Goal: Task Accomplishment & Management: Use online tool/utility

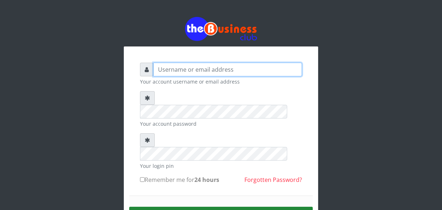
type input "Sarahadesode"
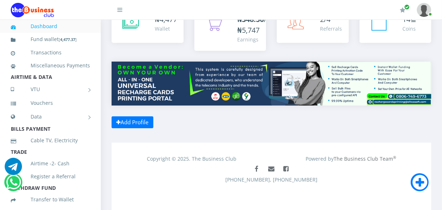
scroll to position [54, 0]
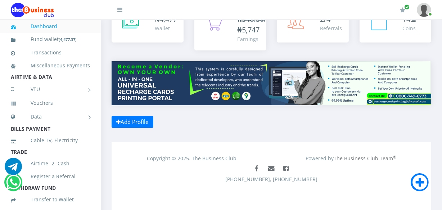
click at [186, 155] on div "Copyright © 2025. The Business Club" at bounding box center [192, 158] width 160 height 8
click at [223, 125] on div "₦ 4,477 Wallet ₦348.50 /₦5,747 Earnings" at bounding box center [272, 68] width 320 height 125
click at [218, 140] on div "₦ 4,477 Wallet 14" at bounding box center [271, 69] width 341 height 147
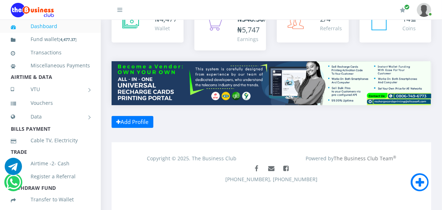
click at [218, 140] on div "₦ 4,477 Wallet 14" at bounding box center [271, 69] width 341 height 147
click at [213, 121] on div "₦ 4,477 Wallet ₦348.50 /₦5,747 Earnings" at bounding box center [272, 68] width 320 height 125
click at [216, 200] on div "Copyright © 2025. The Business Club Powered by The Business Club Team ® Faceboo…" at bounding box center [272, 176] width 320 height 68
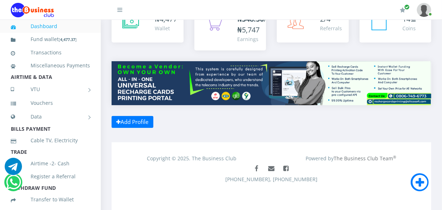
click at [215, 200] on div "Copyright © 2025. The Business Club Powered by The Business Club Team ® Faceboo…" at bounding box center [272, 176] width 320 height 68
click at [197, 193] on div "Facebook Mail Facebook 234(0)8033904377, 234(0)7056665689" at bounding box center [271, 180] width 309 height 36
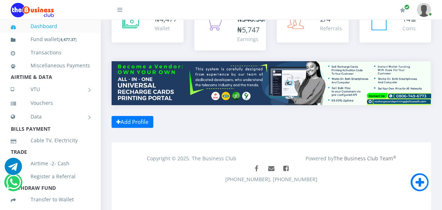
click at [197, 193] on div "Facebook Mail Facebook 234(0)8033904377, 234(0)7056665689" at bounding box center [271, 180] width 309 height 36
drag, startPoint x: 197, startPoint y: 193, endPoint x: 192, endPoint y: 181, distance: 12.8
click at [192, 181] on div "Facebook Mail Facebook 234(0)8033904377, 234(0)7056665689" at bounding box center [271, 180] width 309 height 36
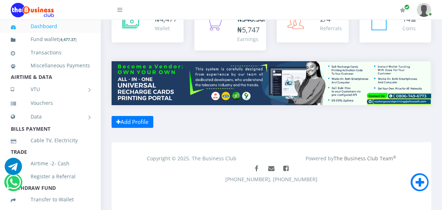
click at [209, 125] on div "₦ 4,477 Wallet ₦348.50 /₦5,747 Earnings" at bounding box center [272, 68] width 320 height 125
click at [209, 124] on div "₦ 4,477 Wallet ₦348.50 /₦5,747 Earnings" at bounding box center [272, 68] width 320 height 125
click at [209, 123] on div "₦ 4,477 Wallet ₦348.50 /₦5,747 Earnings" at bounding box center [272, 68] width 320 height 125
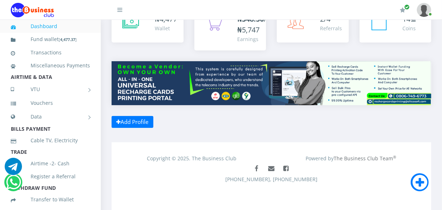
click at [209, 123] on div "₦ 4,477 Wallet ₦348.50 /₦5,747 Earnings" at bounding box center [272, 68] width 320 height 125
click at [297, 144] on div "Copyright © 2025. The Business Club Powered by The Business Club Team ® Faceboo…" at bounding box center [272, 176] width 320 height 68
click at [260, 143] on div "Copyright © 2025. The Business Club Powered by The Business Club Team ® Faceboo…" at bounding box center [272, 176] width 320 height 68
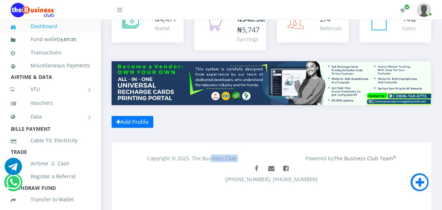
click at [260, 143] on div "Copyright © 2025. The Business Club Powered by The Business Club Team ® Faceboo…" at bounding box center [272, 176] width 320 height 68
click at [268, 116] on div "₦ 4,477 Wallet ₦348.50 /₦5,747 Earnings" at bounding box center [272, 68] width 320 height 125
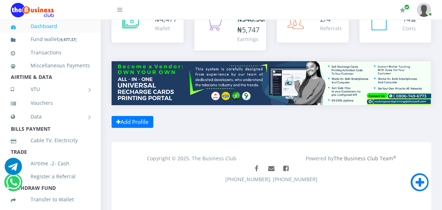
click at [244, 130] on div "₦ 4,477 Wallet ₦348.50 /₦5,747 Earnings" at bounding box center [272, 68] width 320 height 125
click at [246, 134] on div "₦ 4,477 Wallet 14" at bounding box center [271, 69] width 341 height 147
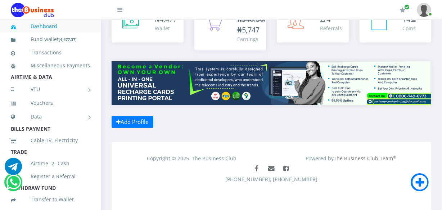
click at [246, 134] on div "₦ 4,477 Wallet 14" at bounding box center [271, 69] width 341 height 147
click at [223, 139] on div "₦ 4,477 Wallet 14" at bounding box center [271, 69] width 341 height 147
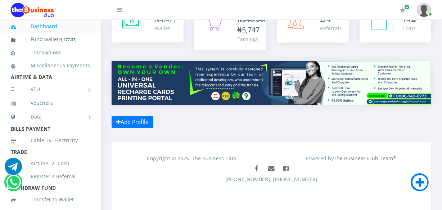
click at [230, 124] on div "₦ 4,477 Wallet ₦348.50 /₦5,747 Earnings" at bounding box center [272, 68] width 320 height 125
click at [225, 123] on div "₦ 4,477 Wallet ₦348.50 /₦5,747 Earnings" at bounding box center [272, 68] width 320 height 125
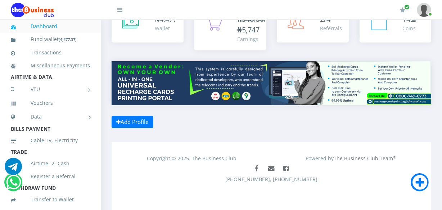
click at [225, 123] on div "₦ 4,477 Wallet ₦348.50 /₦5,747 Earnings" at bounding box center [272, 68] width 320 height 125
drag, startPoint x: 206, startPoint y: 122, endPoint x: 195, endPoint y: 122, distance: 11.5
click at [195, 122] on div "₦ 4,477 Wallet ₦348.50 /₦5,747 Earnings" at bounding box center [272, 68] width 320 height 125
click at [216, 57] on div "₦348.50 /₦5,747 Earnings" at bounding box center [230, 33] width 83 height 55
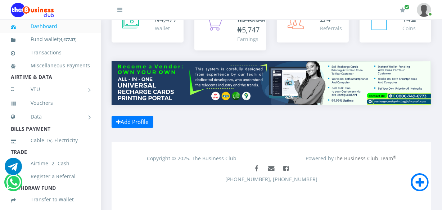
click at [225, 121] on div "₦ 4,477 Wallet ₦348.50 /₦5,747 Earnings" at bounding box center [272, 68] width 320 height 125
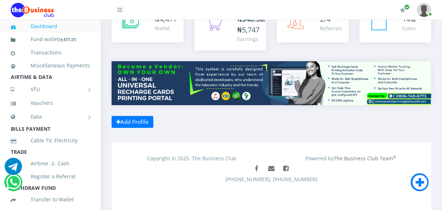
click at [225, 121] on div "₦ 4,477 Wallet ₦348.50 /₦5,747 Earnings" at bounding box center [272, 68] width 320 height 125
click at [176, 40] on div "₦ 4,477 Wallet" at bounding box center [148, 24] width 72 height 36
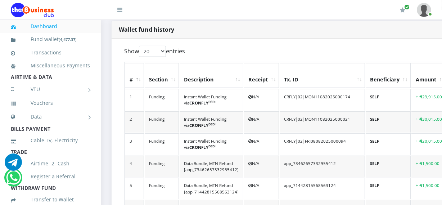
scroll to position [170, 0]
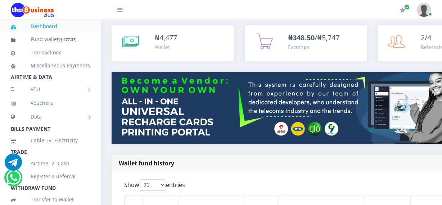
scroll to position [5, 0]
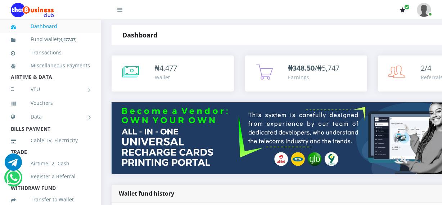
click at [407, 9] on icon "button" at bounding box center [407, 6] width 5 height 5
click at [405, 12] on icon "button" at bounding box center [402, 10] width 5 height 6
click at [403, 11] on icon "button" at bounding box center [402, 10] width 5 height 6
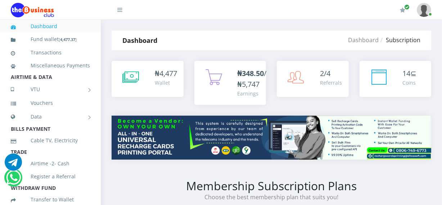
click at [425, 11] on img at bounding box center [424, 10] width 14 height 14
click at [419, 29] on link "My Profile" at bounding box center [404, 27] width 47 height 12
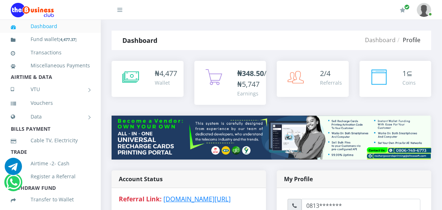
click at [259, 43] on div "Dashboard Profile" at bounding box center [324, 40] width 213 height 19
type input "Sarahadesode"
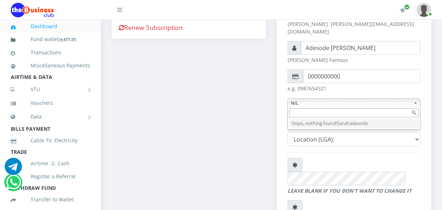
click at [423, 6] on img at bounding box center [424, 10] width 14 height 14
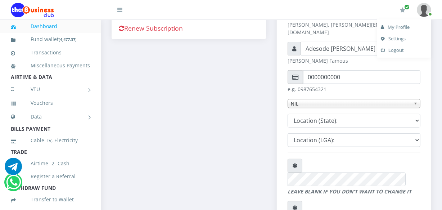
scroll to position [0, 0]
type input "Sarahadesode"
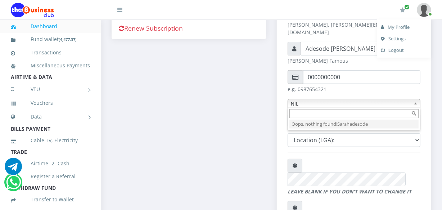
click at [411, 31] on link "My Profile" at bounding box center [404, 27] width 47 height 12
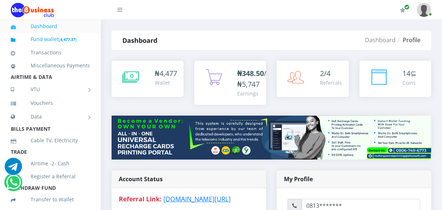
click at [62, 31] on link "Fund wallet [ 4,477.37 ]" at bounding box center [50, 39] width 79 height 17
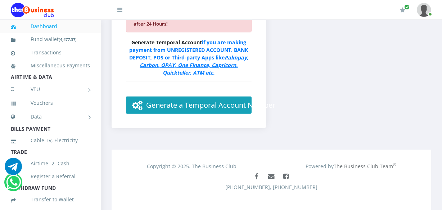
scroll to position [508, 0]
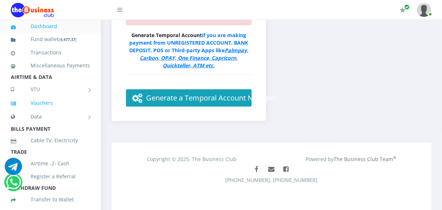
click at [78, 111] on link "Vouchers" at bounding box center [50, 103] width 79 height 17
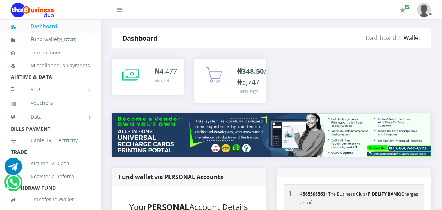
scroll to position [0, 0]
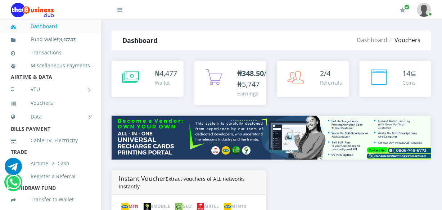
click at [120, 14] on link at bounding box center [115, 7] width 14 height 14
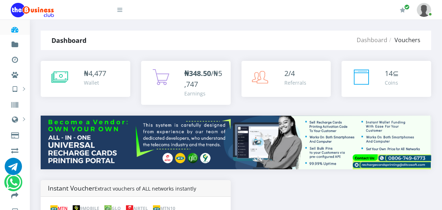
click at [122, 10] on icon at bounding box center [119, 10] width 5 height 6
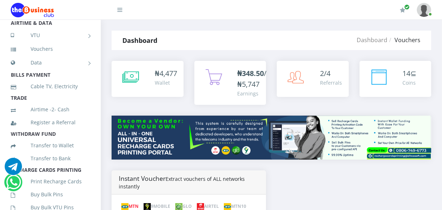
scroll to position [122, 0]
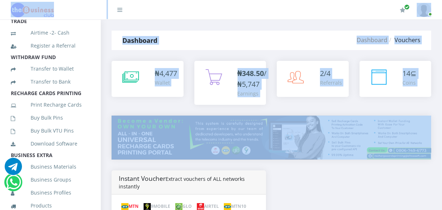
drag, startPoint x: 104, startPoint y: 131, endPoint x: 98, endPoint y: 128, distance: 7.7
click at [98, 128] on div "Dashboard Fund wallet [ 4,477.37 ] Transactions Miscellaneous Payments AIRTIME …" at bounding box center [221, 200] width 442 height 361
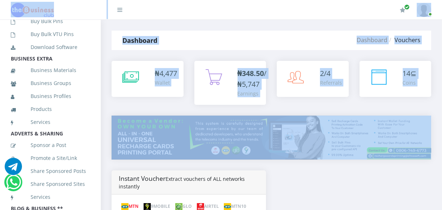
scroll to position [241, 0]
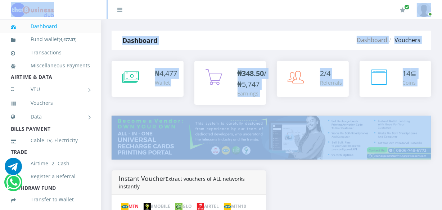
click at [104, 156] on div "₦ 4,477 Wallet 14" at bounding box center [271, 181] width 341 height 263
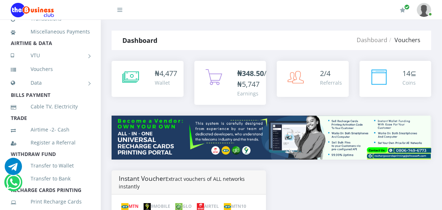
scroll to position [0, 0]
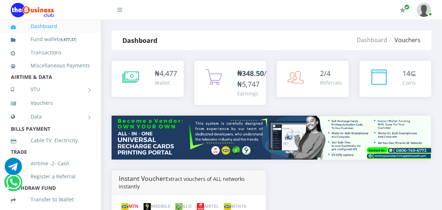
click at [72, 30] on link "Dashboard" at bounding box center [50, 26] width 79 height 17
click at [429, 12] on img at bounding box center [424, 10] width 14 height 14
click at [437, 31] on div "Dashboard Dashboard Vouchers Dashboard Vouchers" at bounding box center [271, 40] width 341 height 19
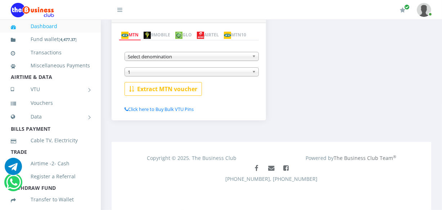
scroll to position [180, 0]
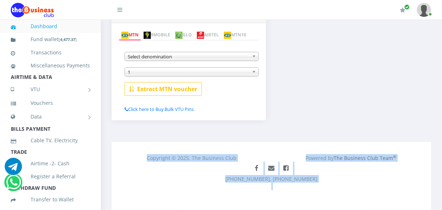
drag, startPoint x: 439, startPoint y: 127, endPoint x: 446, endPoint y: 138, distance: 13.0
click at [442, 138] on html "Dashboard Fund wallet [ 4,477.37 ] Transactions Miscellaneous Payments AIRTIME …" at bounding box center [221, 19] width 442 height 381
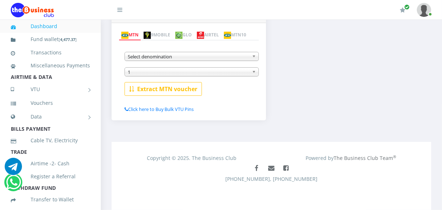
click at [410, 94] on div "Instant Voucher Extract vouchers of ALL networks instantly MTN 9MOBILE GLO AIRT…" at bounding box center [271, 65] width 331 height 132
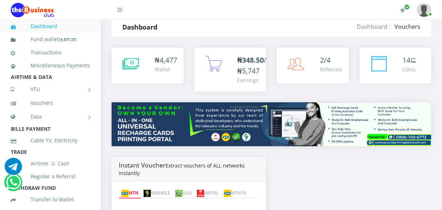
scroll to position [0, 0]
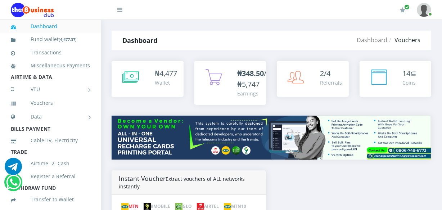
click at [429, 13] on link at bounding box center [424, 10] width 14 height 20
click at [403, 10] on icon "button" at bounding box center [402, 10] width 5 height 6
click at [402, 9] on icon "button" at bounding box center [402, 10] width 5 height 6
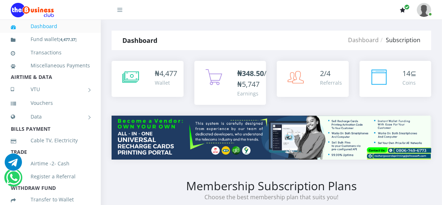
click at [403, 12] on icon "button" at bounding box center [402, 10] width 5 height 6
click at [402, 11] on icon "button" at bounding box center [402, 10] width 5 height 6
click at [393, 81] on div "14 ⊆ Coins" at bounding box center [396, 79] width 58 height 22
click at [66, 55] on link "Transactions" at bounding box center [50, 52] width 79 height 17
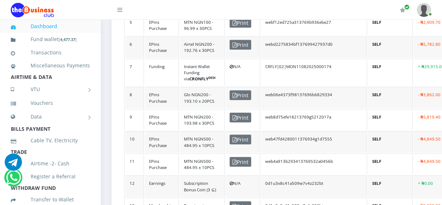
scroll to position [332, 0]
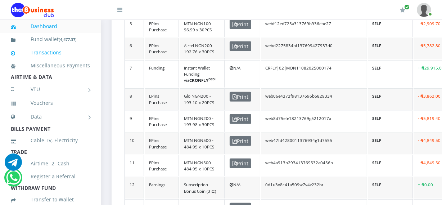
click at [63, 51] on link "Transactions" at bounding box center [50, 52] width 79 height 17
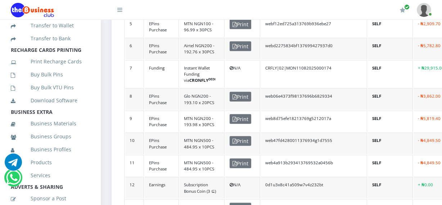
scroll to position [175, 0]
click at [54, 82] on link "Buy Bulk Pins" at bounding box center [50, 74] width 79 height 17
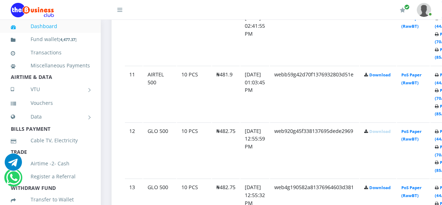
scroll to position [1133, 0]
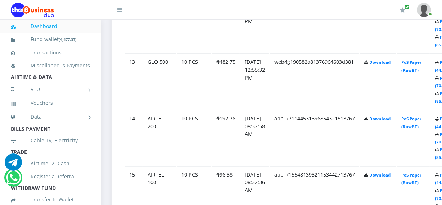
drag, startPoint x: 326, startPoint y: 109, endPoint x: 329, endPoint y: 97, distance: 12.9
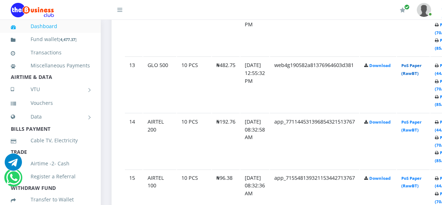
click at [419, 72] on link "PoS Paper (RawBT)" at bounding box center [411, 69] width 20 height 13
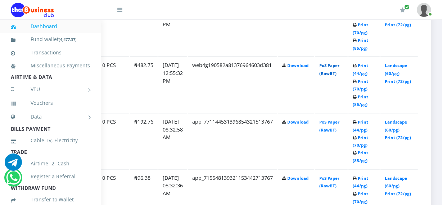
scroll to position [1075, 93]
click at [391, 74] on link "Landscape (60/pg)" at bounding box center [396, 69] width 22 height 13
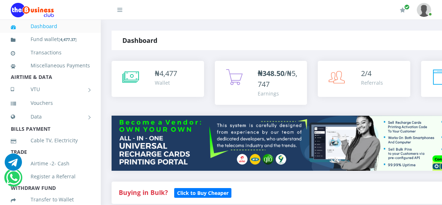
drag, startPoint x: 187, startPoint y: 148, endPoint x: 192, endPoint y: 125, distance: 24.2
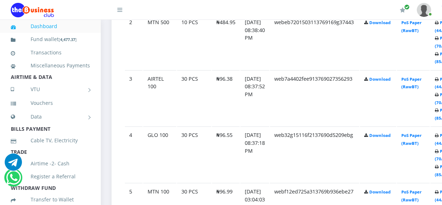
scroll to position [516, 0]
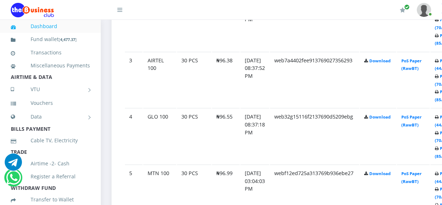
drag, startPoint x: 336, startPoint y: 106, endPoint x: 326, endPoint y: 129, distance: 24.9
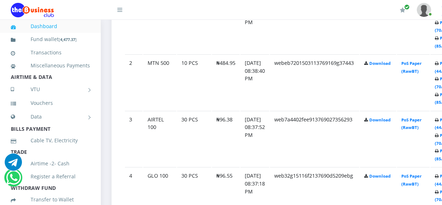
drag, startPoint x: 343, startPoint y: 176, endPoint x: 295, endPoint y: 152, distance: 53.9
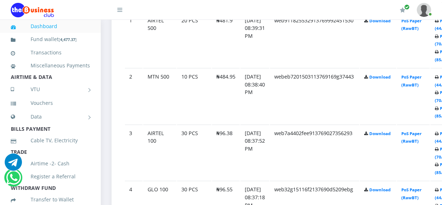
scroll to position [445, 0]
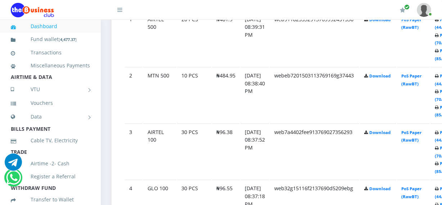
drag, startPoint x: 301, startPoint y: 154, endPoint x: 300, endPoint y: 163, distance: 8.5
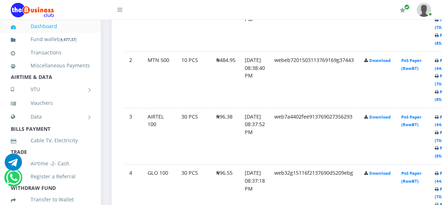
drag, startPoint x: 312, startPoint y: 172, endPoint x: 310, endPoint y: 181, distance: 9.1
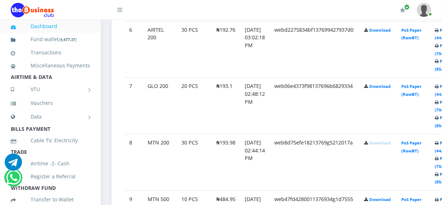
drag, startPoint x: 344, startPoint y: 134, endPoint x: 338, endPoint y: 164, distance: 30.9
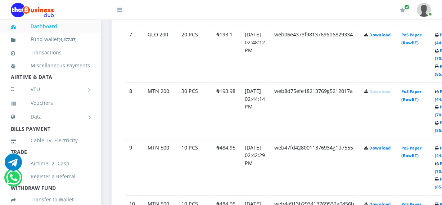
scroll to position [786, 0]
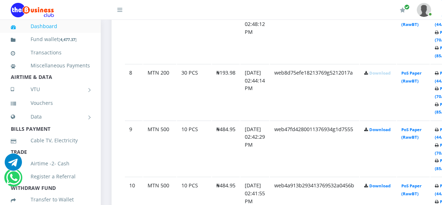
drag, startPoint x: 347, startPoint y: 149, endPoint x: 338, endPoint y: 167, distance: 20.1
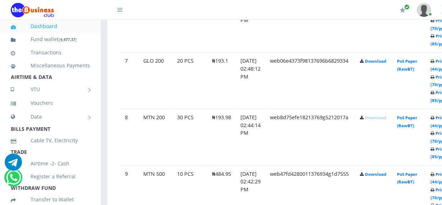
scroll to position [778, 2]
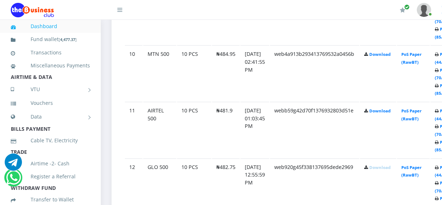
drag, startPoint x: 352, startPoint y: 124, endPoint x: 339, endPoint y: 163, distance: 41.4
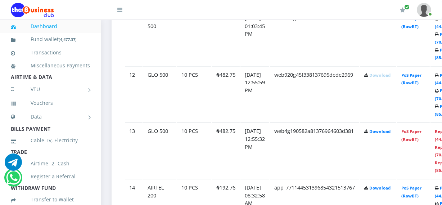
drag, startPoint x: 387, startPoint y: 107, endPoint x: 376, endPoint y: 123, distance: 20.3
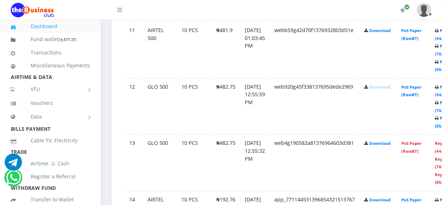
scroll to position [990, 0]
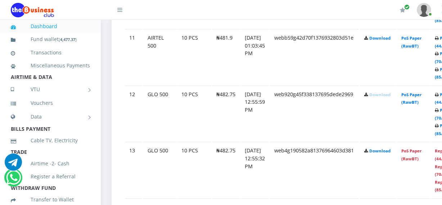
drag, startPoint x: 393, startPoint y: 149, endPoint x: 360, endPoint y: 134, distance: 37.0
drag, startPoint x: 373, startPoint y: 179, endPoint x: 387, endPoint y: 183, distance: 13.8
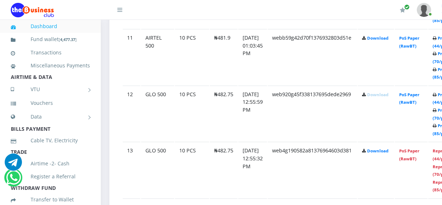
drag, startPoint x: 388, startPoint y: 183, endPoint x: 399, endPoint y: 183, distance: 11.5
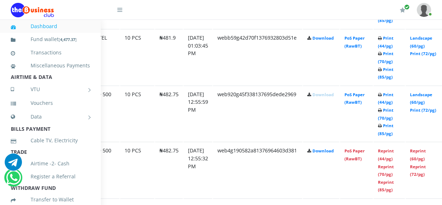
scroll to position [990, 93]
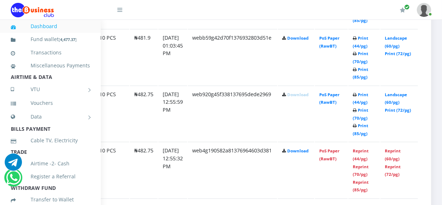
drag, startPoint x: 399, startPoint y: 183, endPoint x: 436, endPoint y: 183, distance: 36.4
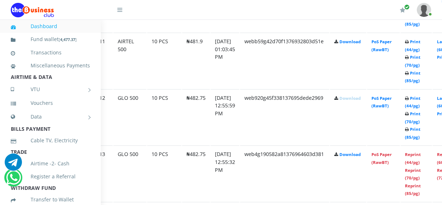
scroll to position [986, 9]
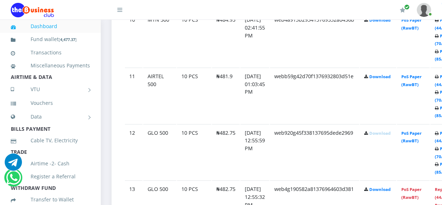
drag, startPoint x: 304, startPoint y: 118, endPoint x: 282, endPoint y: 93, distance: 33.5
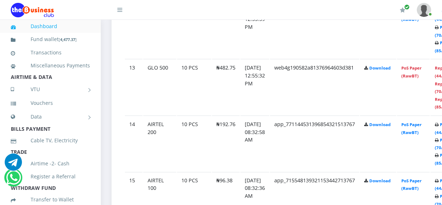
drag, startPoint x: 271, startPoint y: 131, endPoint x: 266, endPoint y: 158, distance: 27.2
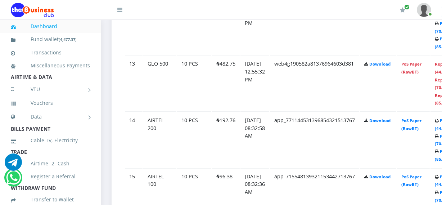
scroll to position [1077, 0]
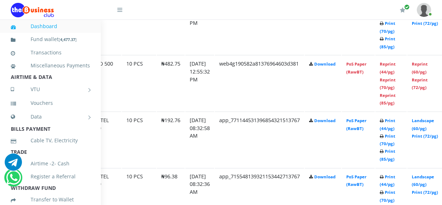
drag, startPoint x: 407, startPoint y: 89, endPoint x: 427, endPoint y: 94, distance: 20.4
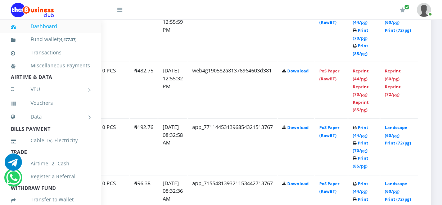
scroll to position [1069, 93]
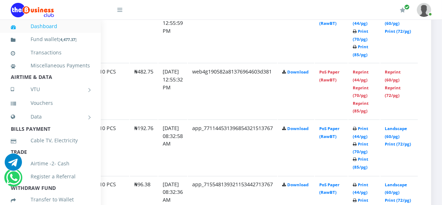
click at [122, 11] on icon at bounding box center [119, 10] width 5 height 6
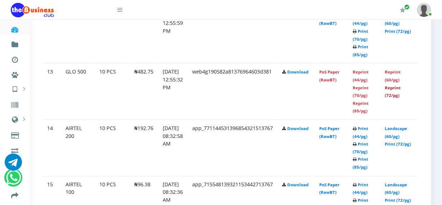
click at [398, 89] on link "Reprint (72/pg)" at bounding box center [393, 91] width 16 height 13
click at [396, 87] on link "Reprint (72/pg)" at bounding box center [393, 91] width 16 height 13
click at [396, 85] on link "Reprint (72/pg)" at bounding box center [393, 91] width 16 height 13
click at [387, 85] on link "Reprint (72/pg)" at bounding box center [393, 91] width 16 height 13
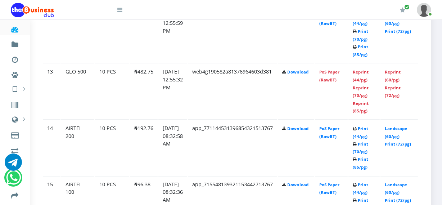
drag, startPoint x: 253, startPoint y: 87, endPoint x: 252, endPoint y: 82, distance: 4.5
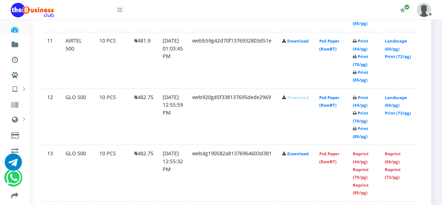
scroll to position [987, 22]
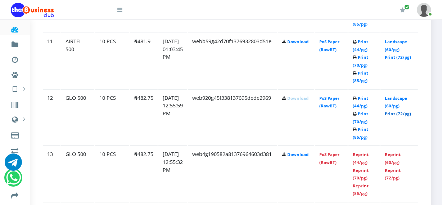
click at [400, 111] on link "Print (72/pg)" at bounding box center [398, 113] width 26 height 5
click at [395, 111] on link "Print (72/pg)" at bounding box center [398, 113] width 26 height 5
click at [391, 103] on link "Landscape (60/pg)" at bounding box center [396, 101] width 22 height 13
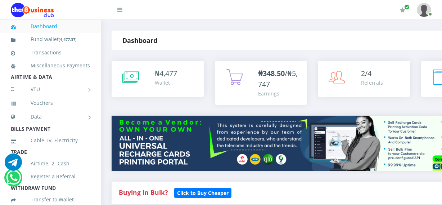
scroll to position [965, 22]
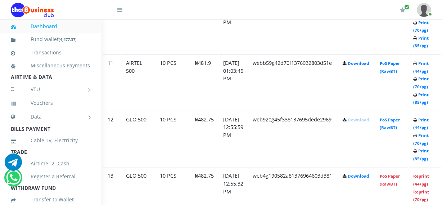
click at [117, 10] on link at bounding box center [115, 7] width 14 height 14
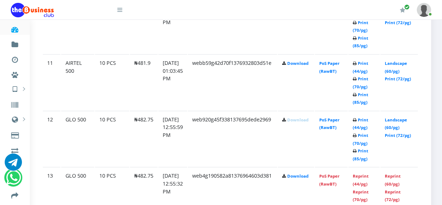
scroll to position [987, 22]
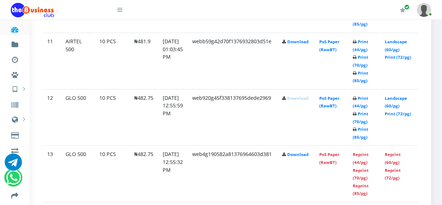
click at [393, 107] on link "Landscape (60/pg)" at bounding box center [396, 101] width 22 height 13
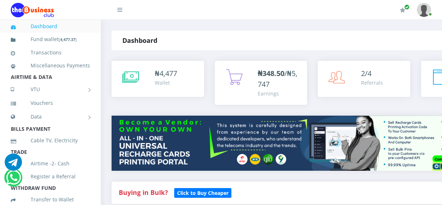
drag, startPoint x: 119, startPoint y: 6, endPoint x: 116, endPoint y: 13, distance: 7.4
click at [118, 6] on link at bounding box center [115, 7] width 14 height 14
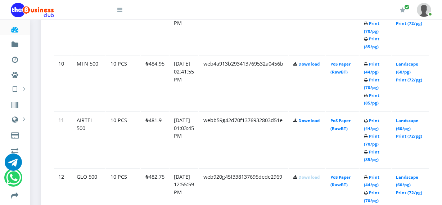
scroll to position [919, 0]
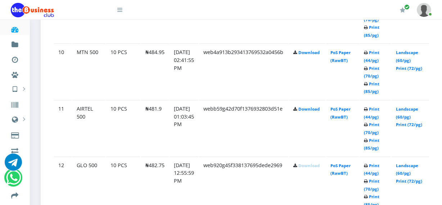
click at [414, 115] on link "Landscape (60/pg)" at bounding box center [407, 112] width 22 height 13
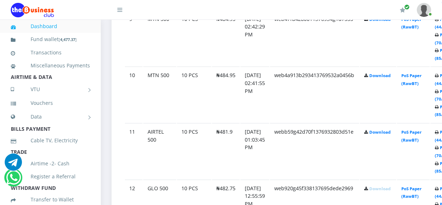
click at [120, 12] on icon at bounding box center [119, 10] width 5 height 6
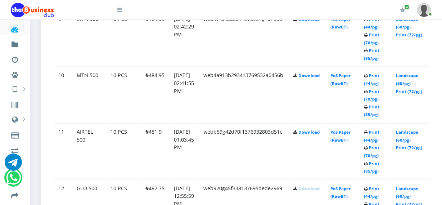
scroll to position [919, 0]
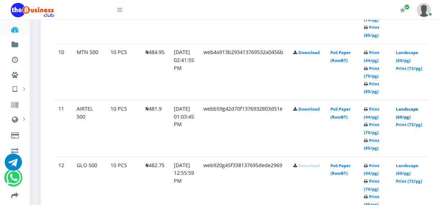
click at [412, 108] on link "Landscape (60/pg)" at bounding box center [407, 112] width 22 height 13
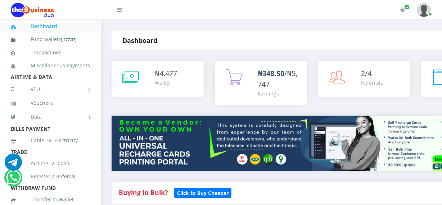
click at [121, 10] on icon at bounding box center [119, 10] width 5 height 6
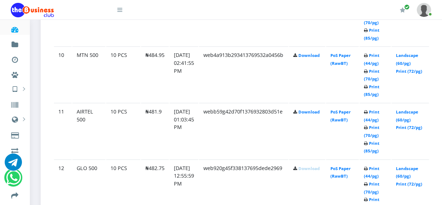
scroll to position [957, 0]
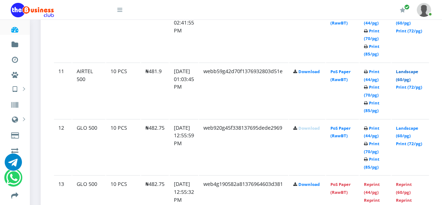
click at [418, 73] on link "Landscape (60/pg)" at bounding box center [407, 75] width 22 height 13
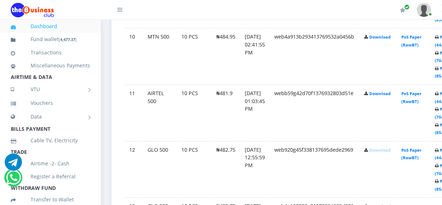
scroll to position [957, 0]
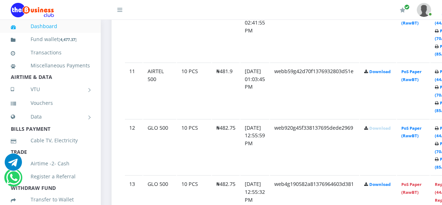
click at [122, 13] on icon at bounding box center [119, 10] width 5 height 6
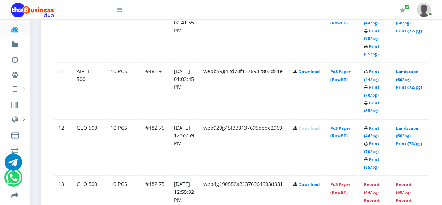
click at [412, 69] on link "Landscape (60/pg)" at bounding box center [407, 75] width 22 height 13
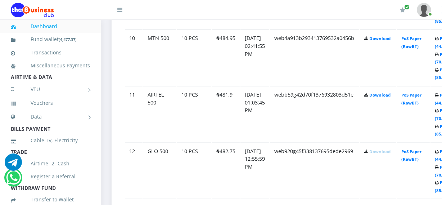
scroll to position [957, 0]
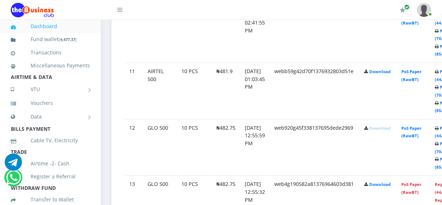
click at [119, 12] on icon at bounding box center [119, 10] width 5 height 6
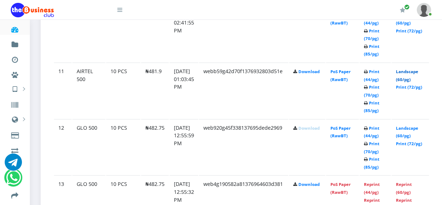
click at [413, 72] on link "Landscape (60/pg)" at bounding box center [407, 75] width 22 height 13
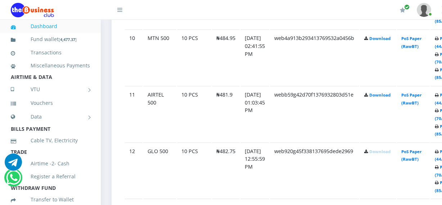
scroll to position [957, 0]
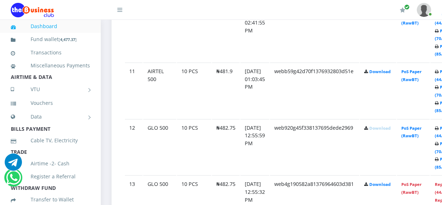
click at [122, 10] on icon at bounding box center [119, 10] width 5 height 6
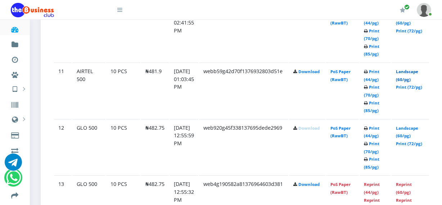
click at [418, 71] on link "Landscape (60/pg)" at bounding box center [407, 75] width 22 height 13
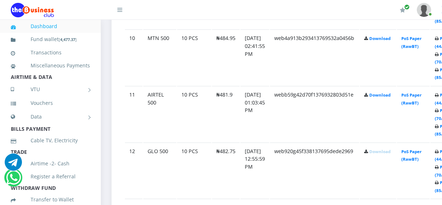
scroll to position [957, 0]
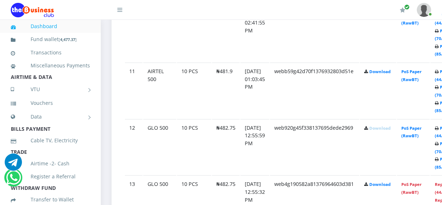
click at [118, 9] on icon at bounding box center [119, 10] width 5 height 6
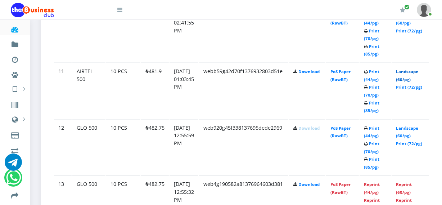
click at [411, 72] on link "Landscape (60/pg)" at bounding box center [407, 75] width 22 height 13
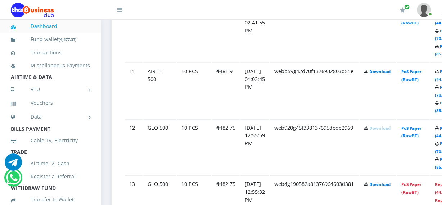
click at [119, 10] on icon at bounding box center [119, 10] width 5 height 6
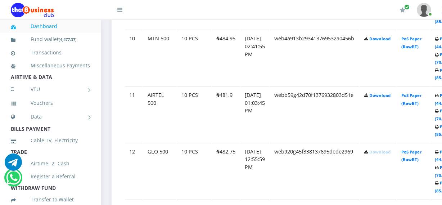
scroll to position [957, 0]
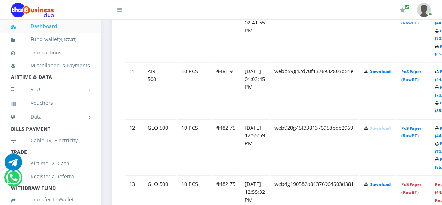
click at [120, 9] on icon at bounding box center [119, 10] width 5 height 6
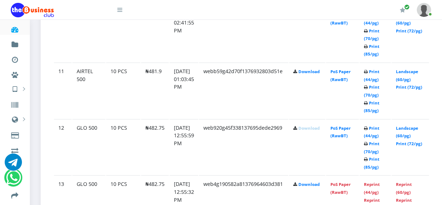
click at [413, 73] on link "Landscape (60/pg)" at bounding box center [407, 75] width 22 height 13
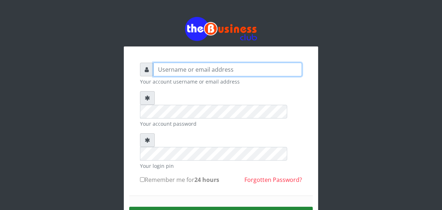
type input "Sarahadesode"
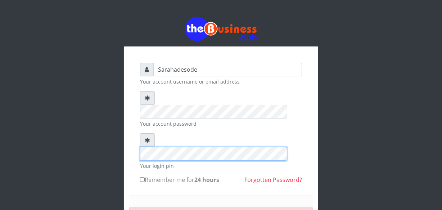
click at [153, 133] on div at bounding box center [221, 146] width 162 height 27
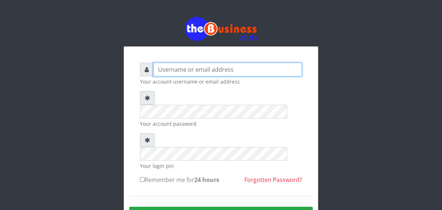
type input "Sarahadesode"
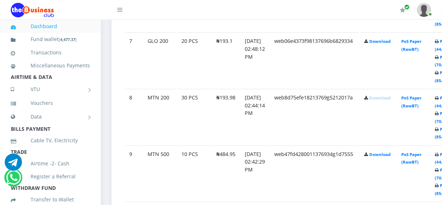
scroll to position [810, 0]
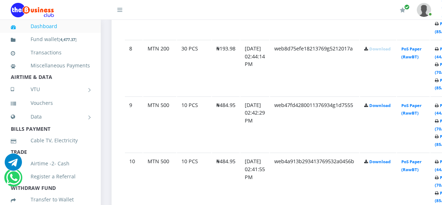
click at [113, 11] on link at bounding box center [115, 7] width 14 height 14
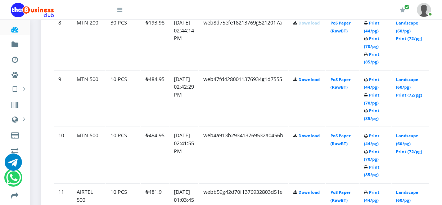
scroll to position [934, 0]
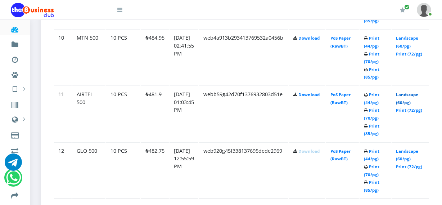
click at [414, 94] on link "Landscape (60/pg)" at bounding box center [407, 98] width 22 height 13
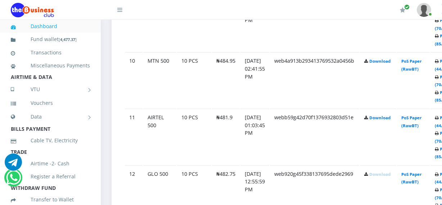
scroll to position [934, 0]
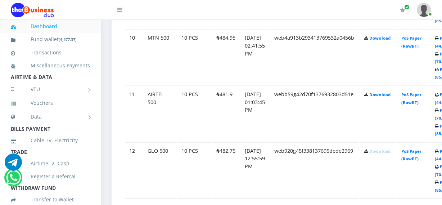
click at [115, 9] on link at bounding box center [115, 7] width 14 height 14
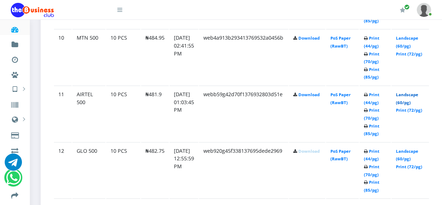
click at [414, 92] on link "Landscape (60/pg)" at bounding box center [407, 98] width 22 height 13
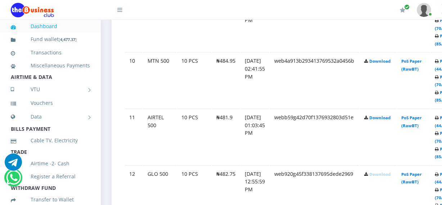
scroll to position [934, 0]
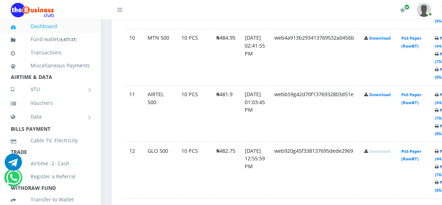
click at [119, 8] on icon at bounding box center [119, 10] width 5 height 6
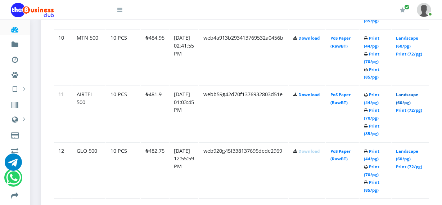
click at [415, 94] on link "Landscape (60/pg)" at bounding box center [407, 98] width 22 height 13
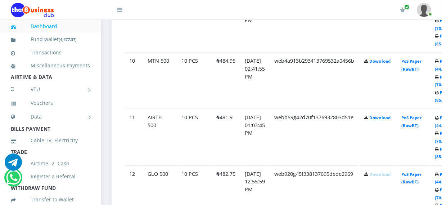
scroll to position [934, 0]
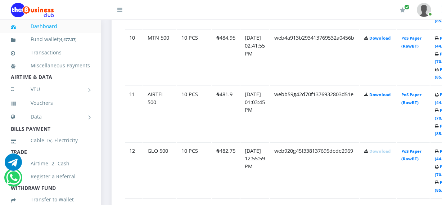
click at [118, 8] on icon at bounding box center [119, 10] width 5 height 6
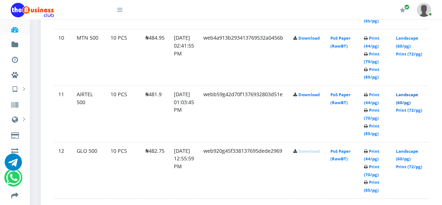
click at [418, 92] on link "Landscape (60/pg)" at bounding box center [407, 98] width 22 height 13
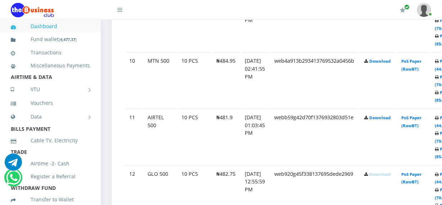
scroll to position [934, 0]
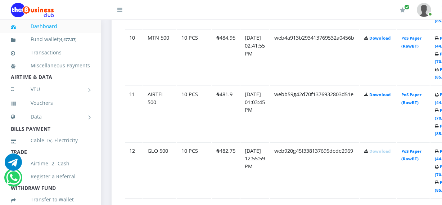
click at [123, 10] on div at bounding box center [74, 9] width 126 height 19
click at [118, 11] on icon at bounding box center [119, 10] width 5 height 6
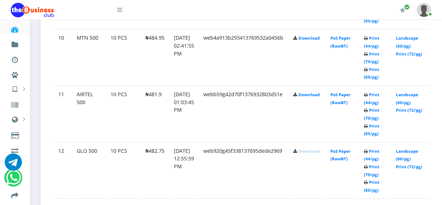
click at [418, 92] on link "Landscape (60/pg)" at bounding box center [407, 98] width 22 height 13
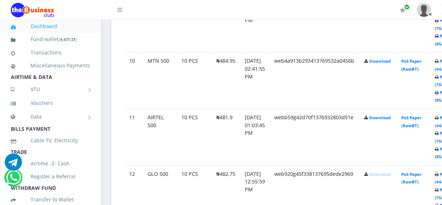
scroll to position [934, 0]
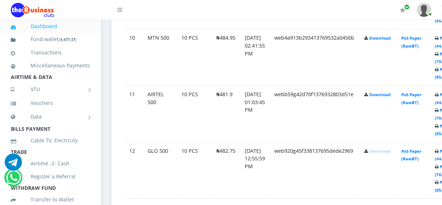
click at [116, 12] on link at bounding box center [115, 7] width 14 height 14
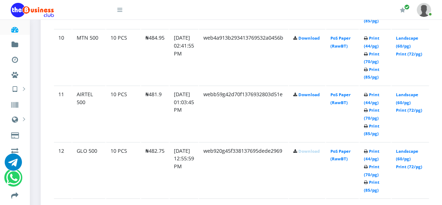
click at [418, 95] on link "Landscape (60/pg)" at bounding box center [407, 98] width 22 height 13
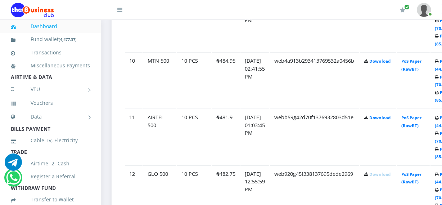
scroll to position [934, 0]
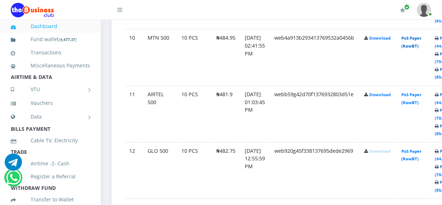
click at [422, 42] on link "PoS Paper (RawBT)" at bounding box center [411, 41] width 20 height 13
